Goal: Information Seeking & Learning: Learn about a topic

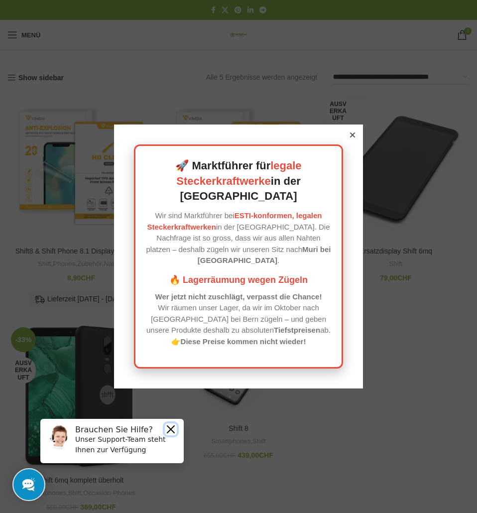
click at [170, 428] on button "Close" at bounding box center [171, 429] width 12 height 12
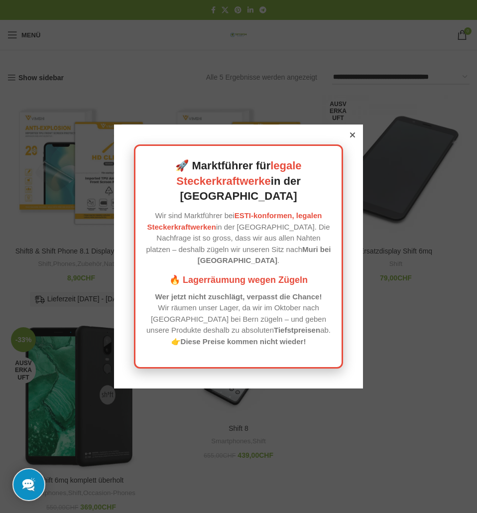
click at [350, 137] on icon at bounding box center [352, 134] width 5 height 5
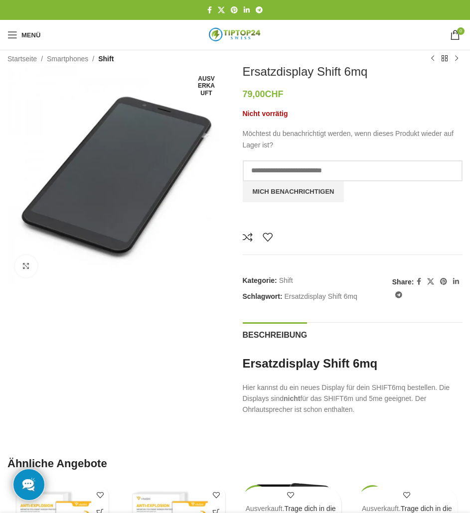
click at [243, 29] on img "Logo der Website" at bounding box center [235, 34] width 70 height 23
